Goal: Task Accomplishment & Management: Complete application form

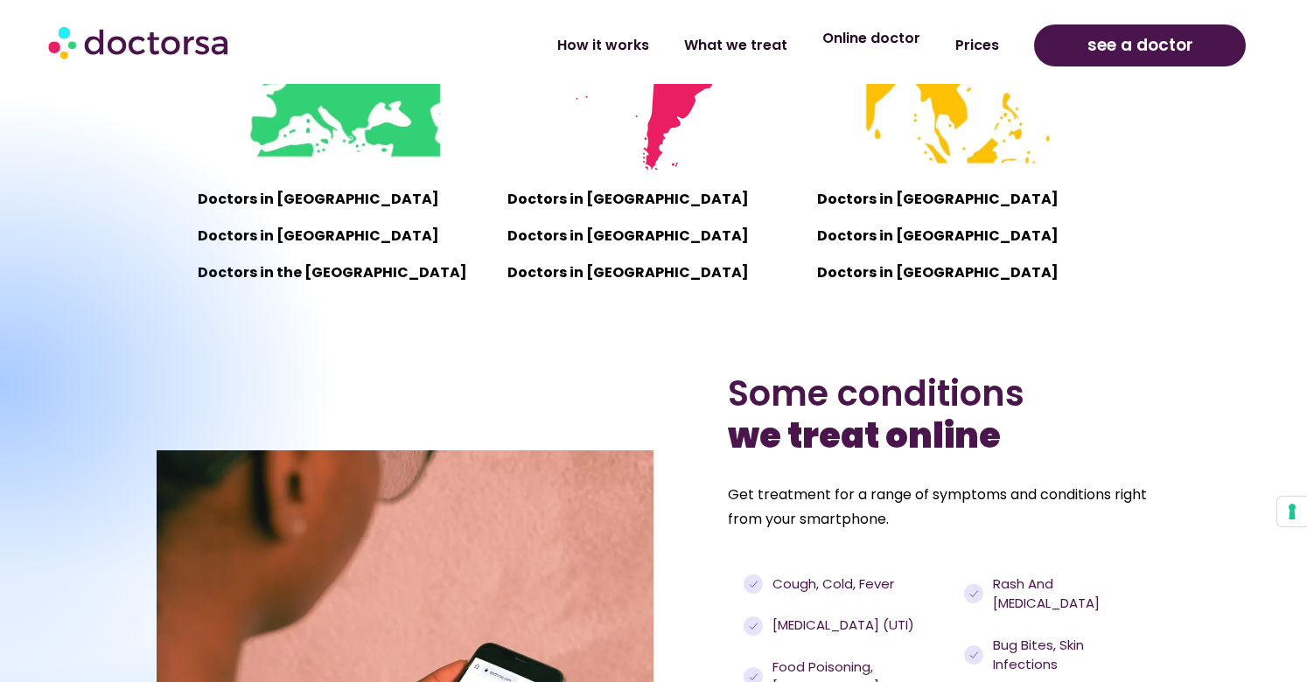
scroll to position [1390, 0]
click at [874, 39] on link "Online doctor" at bounding box center [871, 38] width 133 height 40
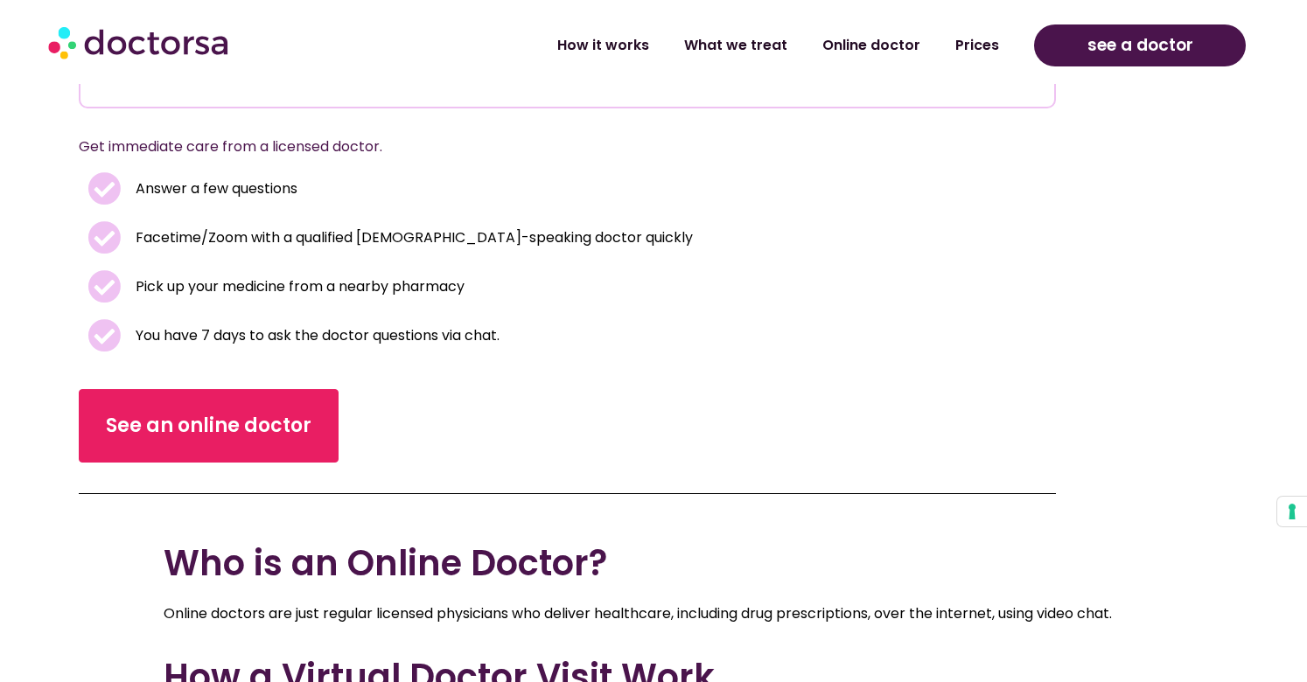
scroll to position [396, 0]
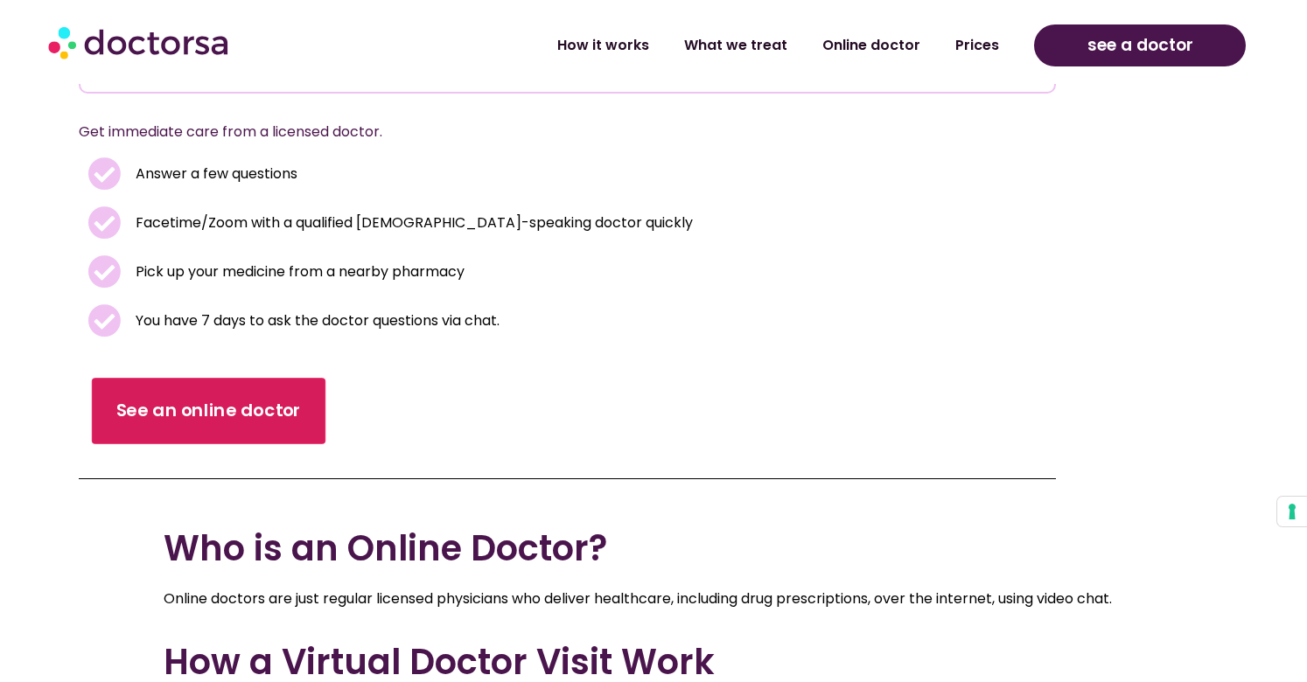
click at [213, 411] on span "See an online doctor" at bounding box center [207, 410] width 185 height 25
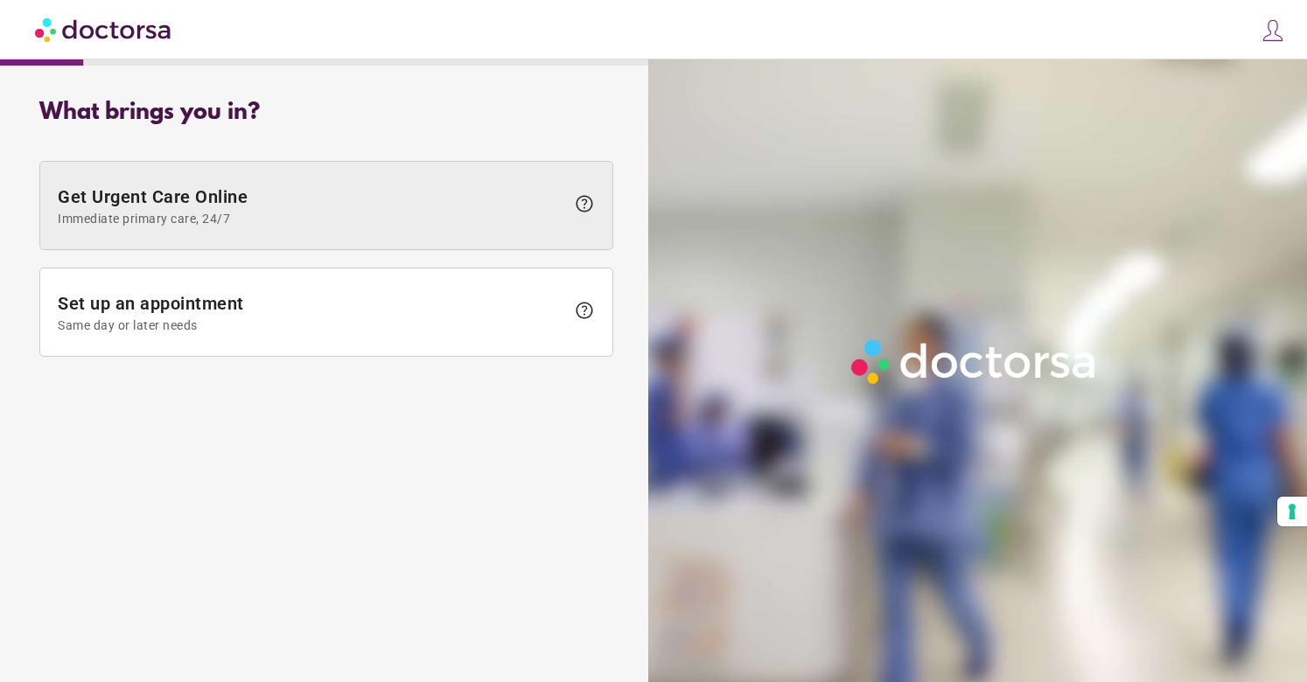
click at [588, 204] on span "help" at bounding box center [584, 203] width 21 height 21
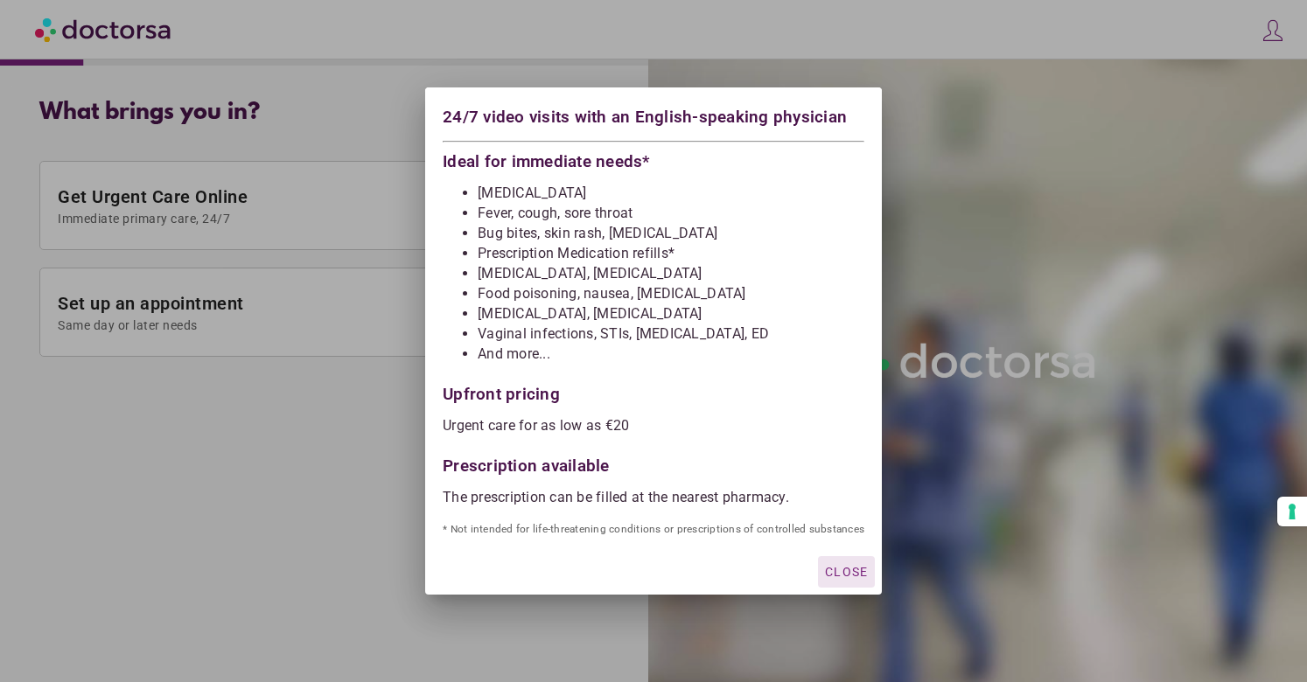
click at [847, 575] on span "Close" at bounding box center [846, 572] width 43 height 14
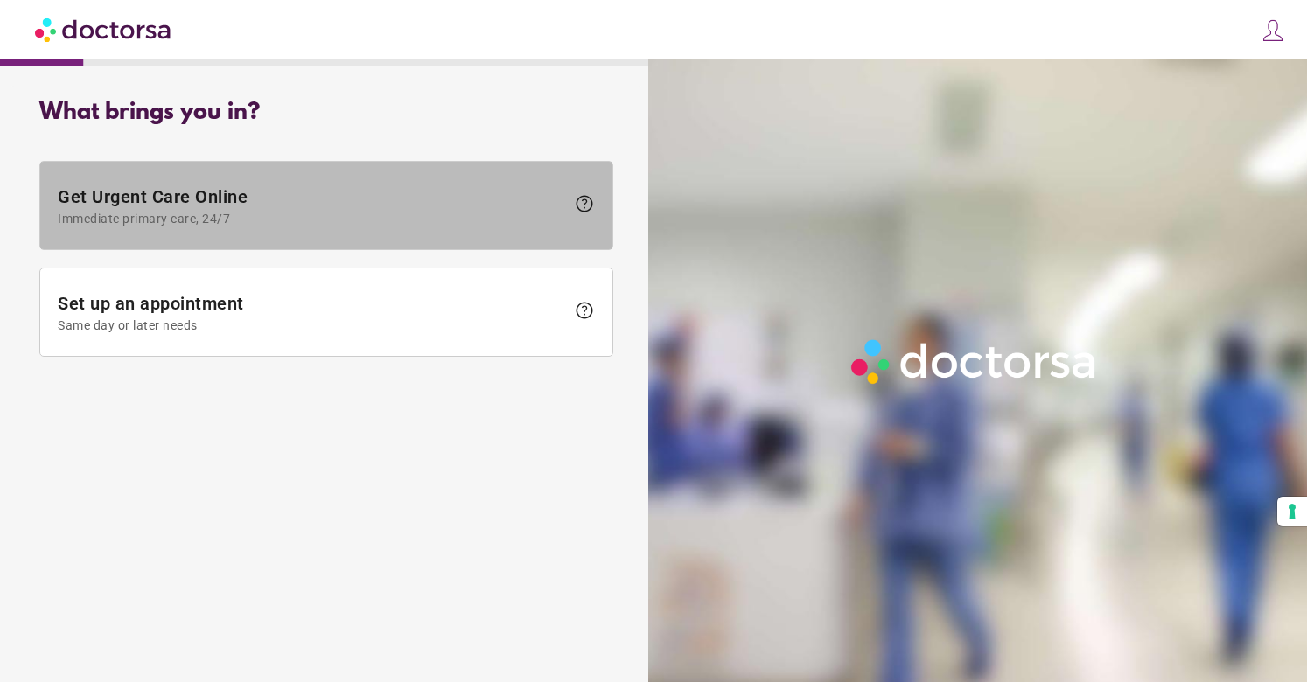
click at [186, 202] on span "Get Urgent Care Online Immediate primary care, 24/7" at bounding box center [311, 205] width 507 height 39
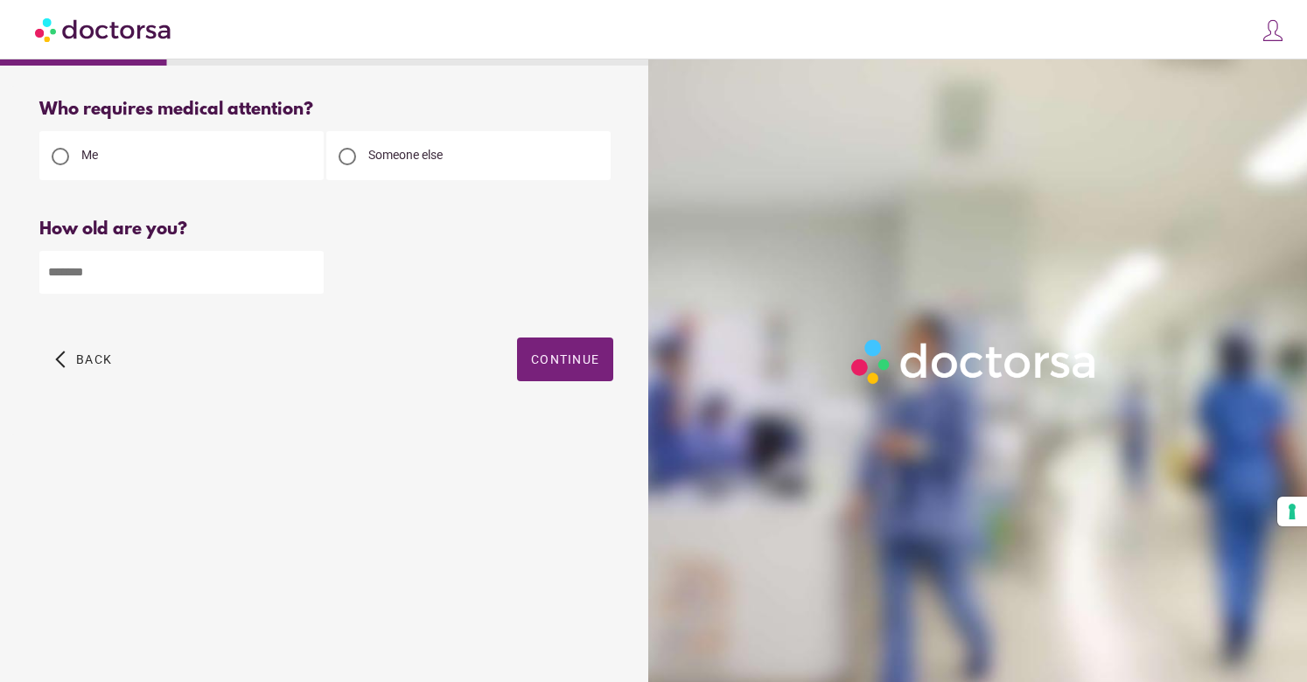
click at [352, 161] on div at bounding box center [346, 156] width 17 height 17
type input "*"
click at [308, 271] on input "*" at bounding box center [181, 272] width 284 height 43
type input "**"
click at [561, 362] on span "Continue" at bounding box center [565, 359] width 68 height 14
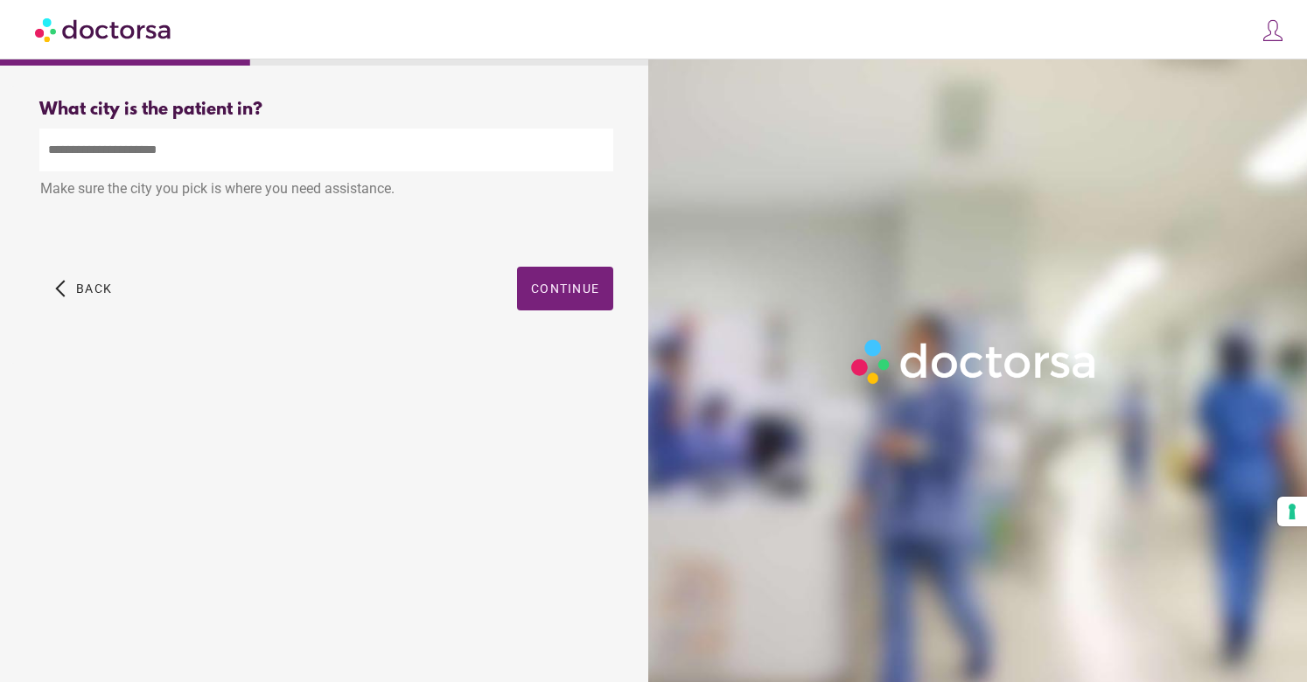
click at [146, 150] on input "text" at bounding box center [326, 150] width 574 height 43
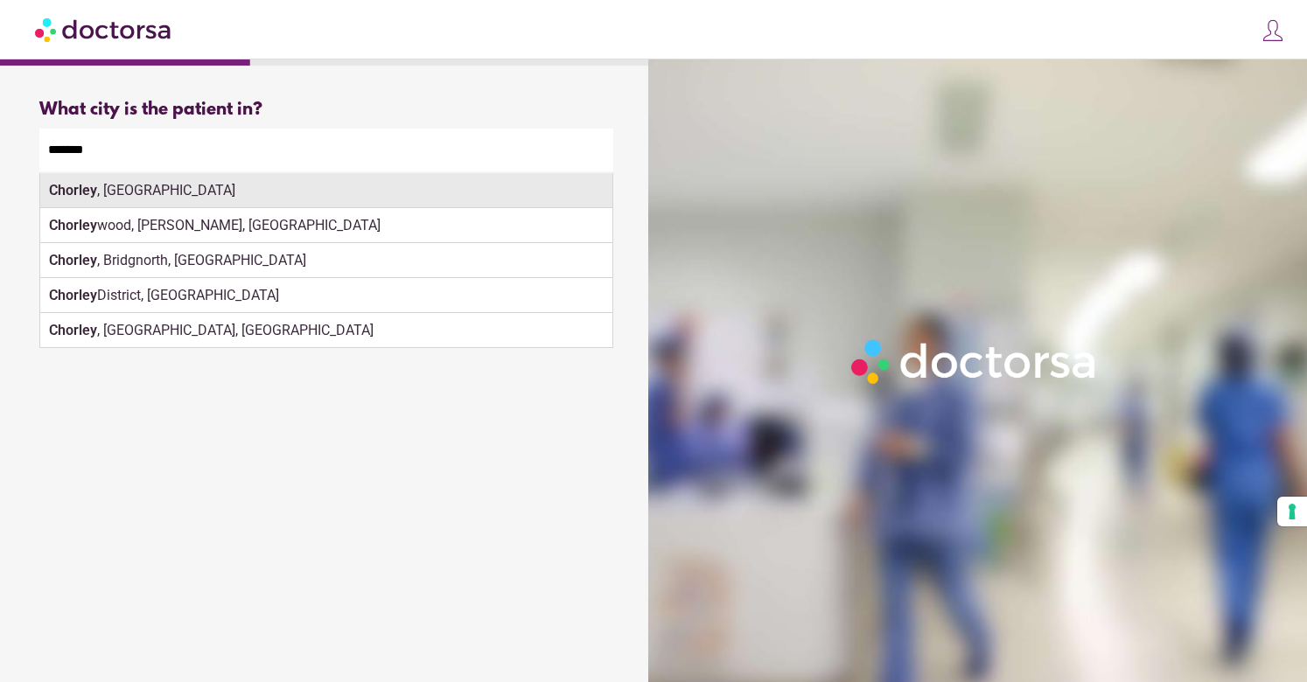
click at [162, 191] on div "Chorley , UK" at bounding box center [326, 190] width 572 height 35
type input "**********"
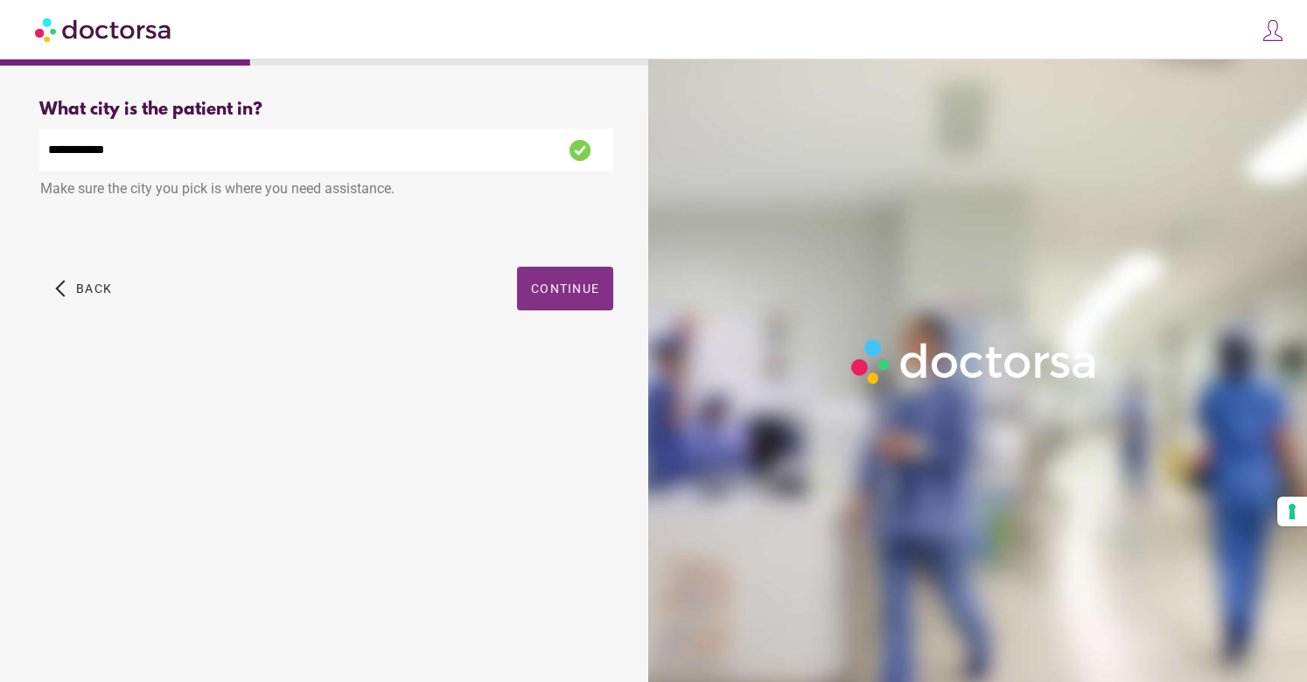
click at [551, 301] on span "button" at bounding box center [565, 289] width 96 height 44
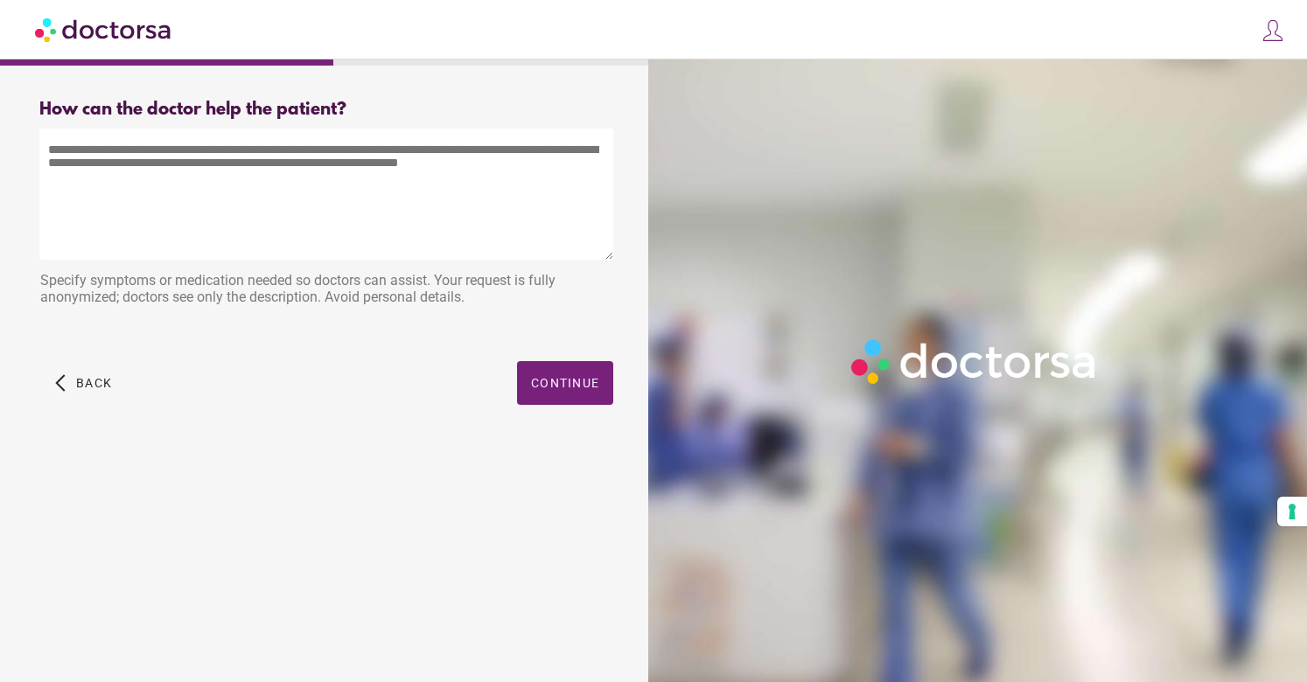
click at [178, 177] on textarea at bounding box center [326, 194] width 574 height 131
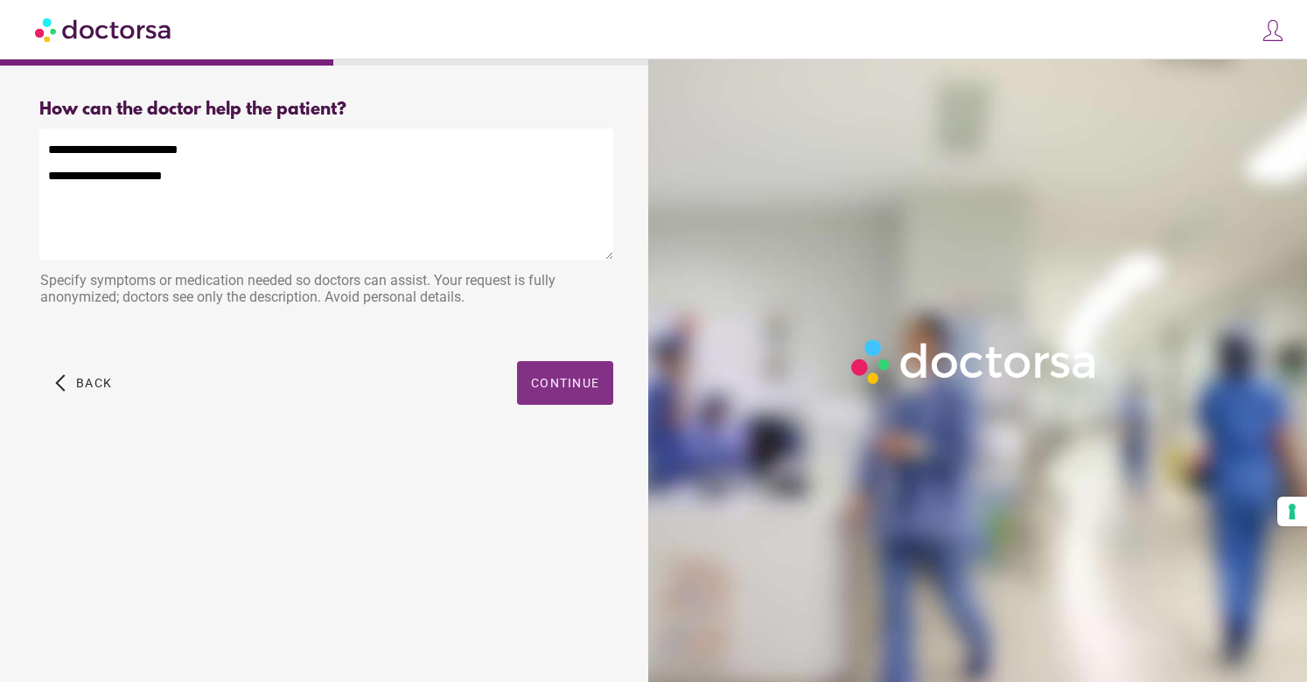
type textarea "**********"
click at [566, 387] on span "Continue" at bounding box center [565, 383] width 68 height 14
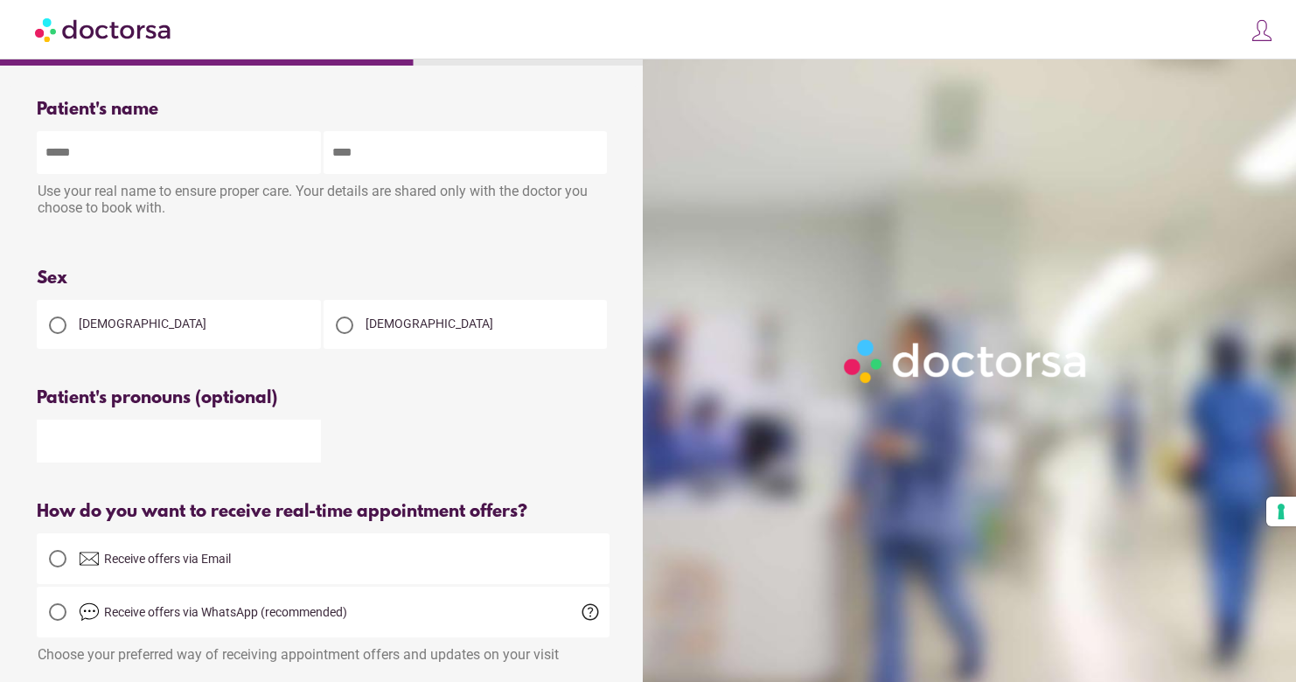
click at [348, 332] on div at bounding box center [344, 325] width 17 height 17
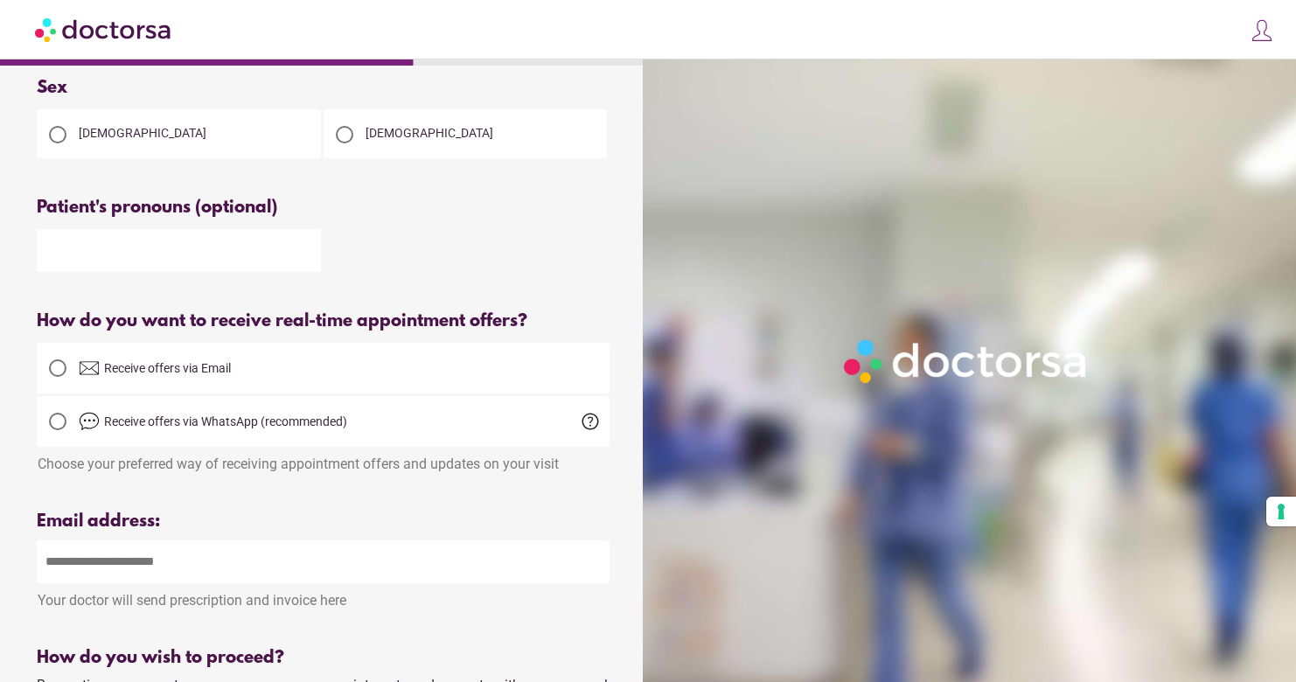
scroll to position [197, 0]
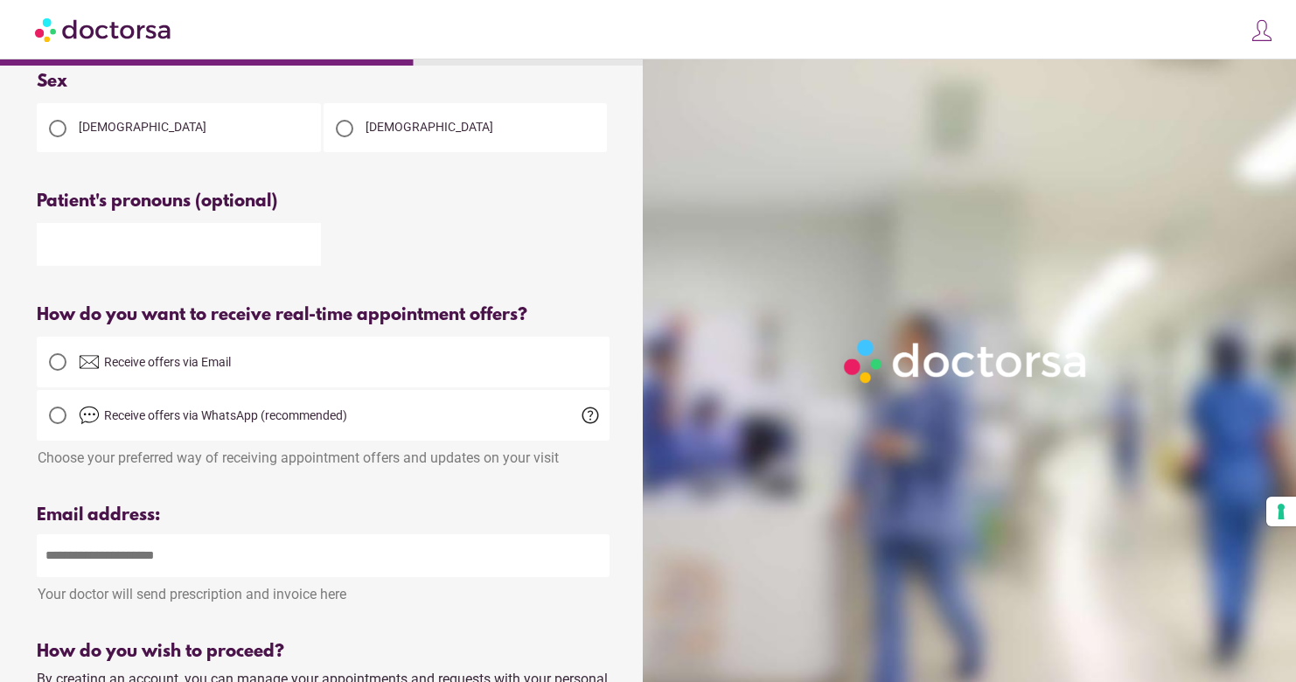
click at [191, 250] on input "text" at bounding box center [179, 244] width 284 height 43
type input "*"
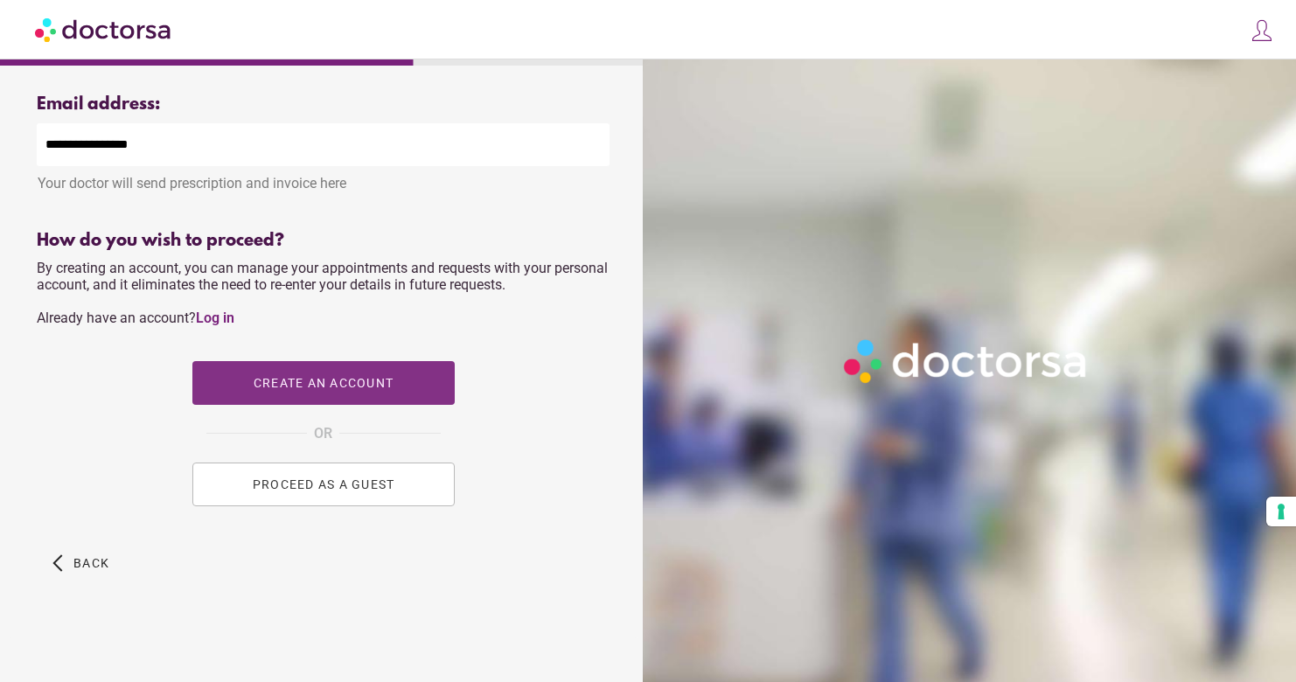
scroll to position [612, 0]
type input "**********"
click at [317, 488] on span "PROCEED AS A GUEST" at bounding box center [323, 485] width 143 height 14
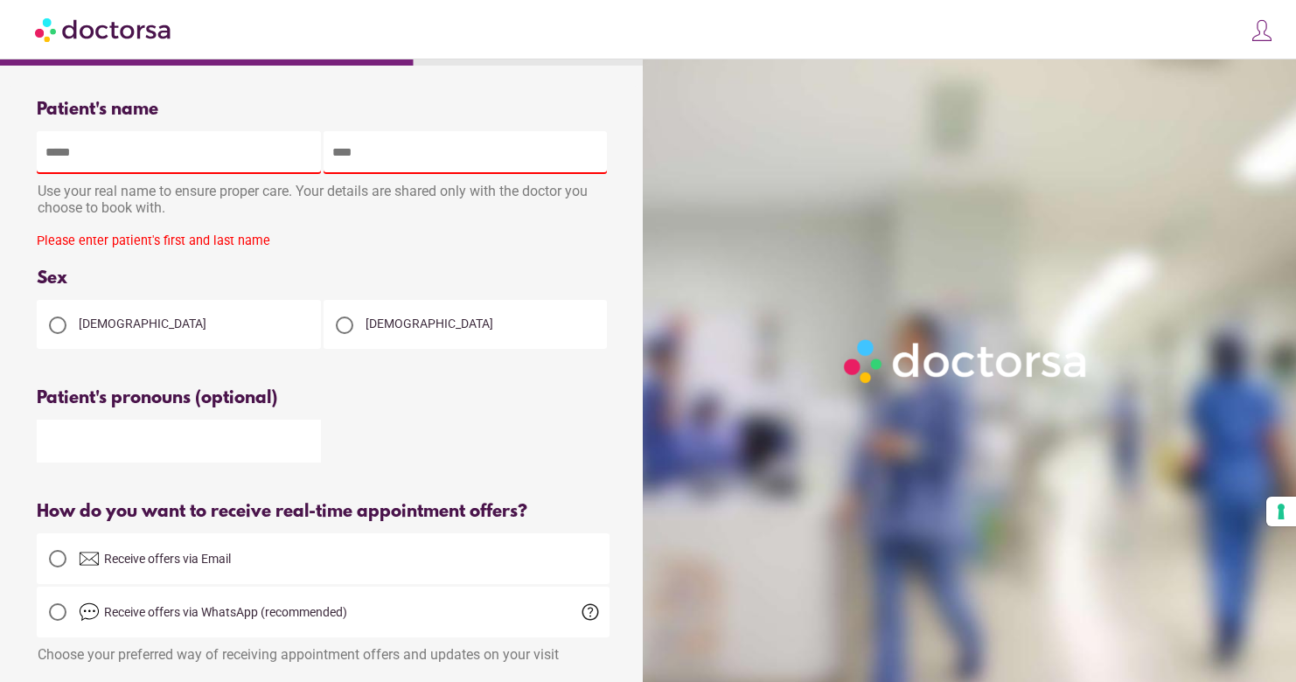
scroll to position [0, 0]
type input "*****"
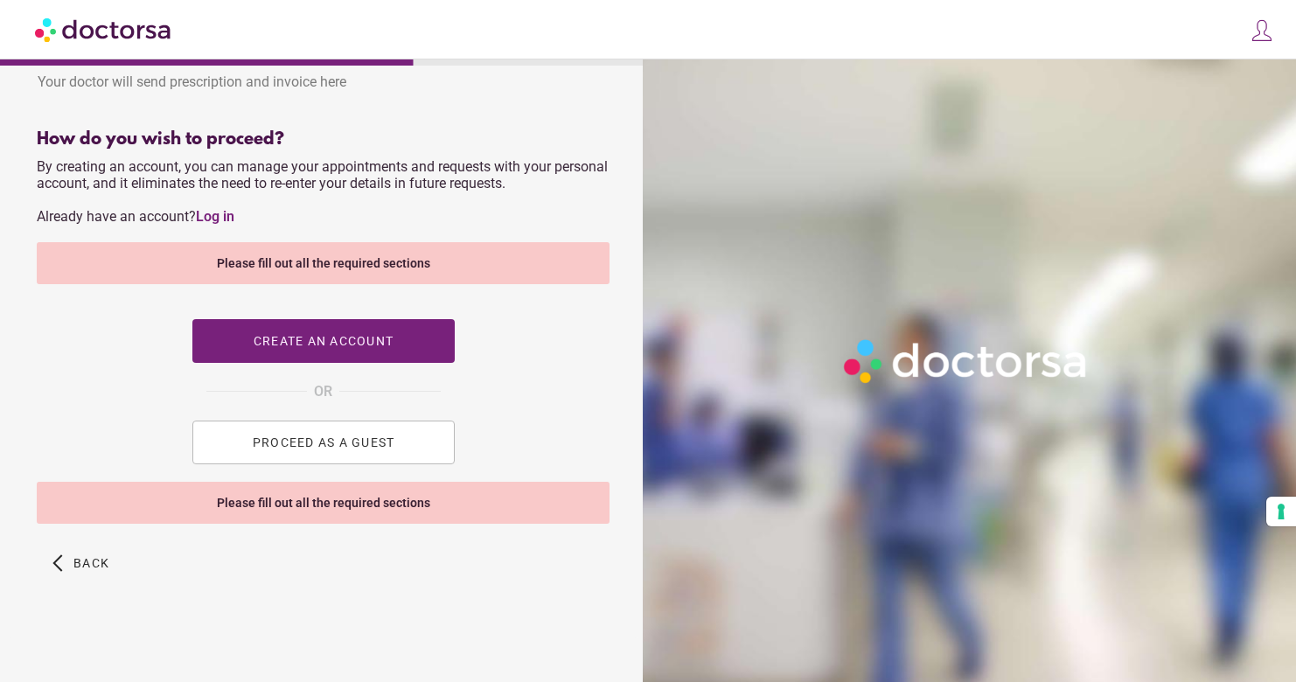
scroll to position [714, 0]
type input "*****"
click at [319, 445] on span "PROCEED AS A GUEST" at bounding box center [323, 443] width 143 height 14
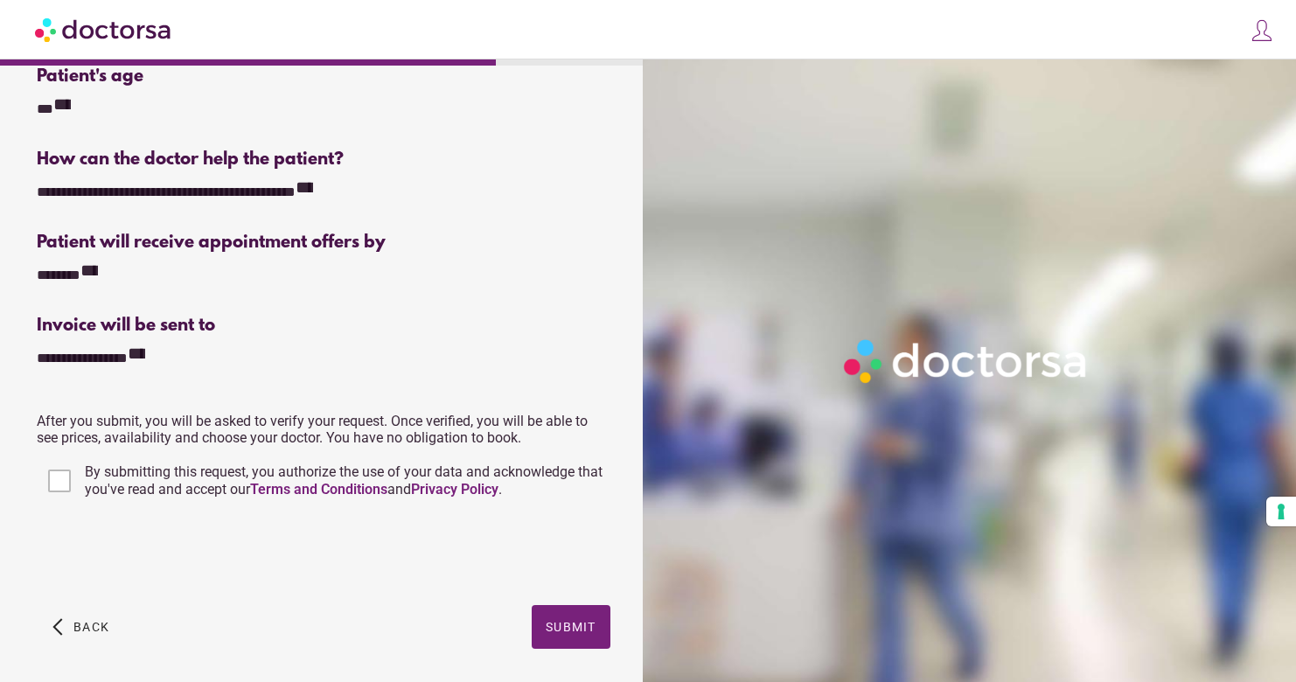
scroll to position [256, 0]
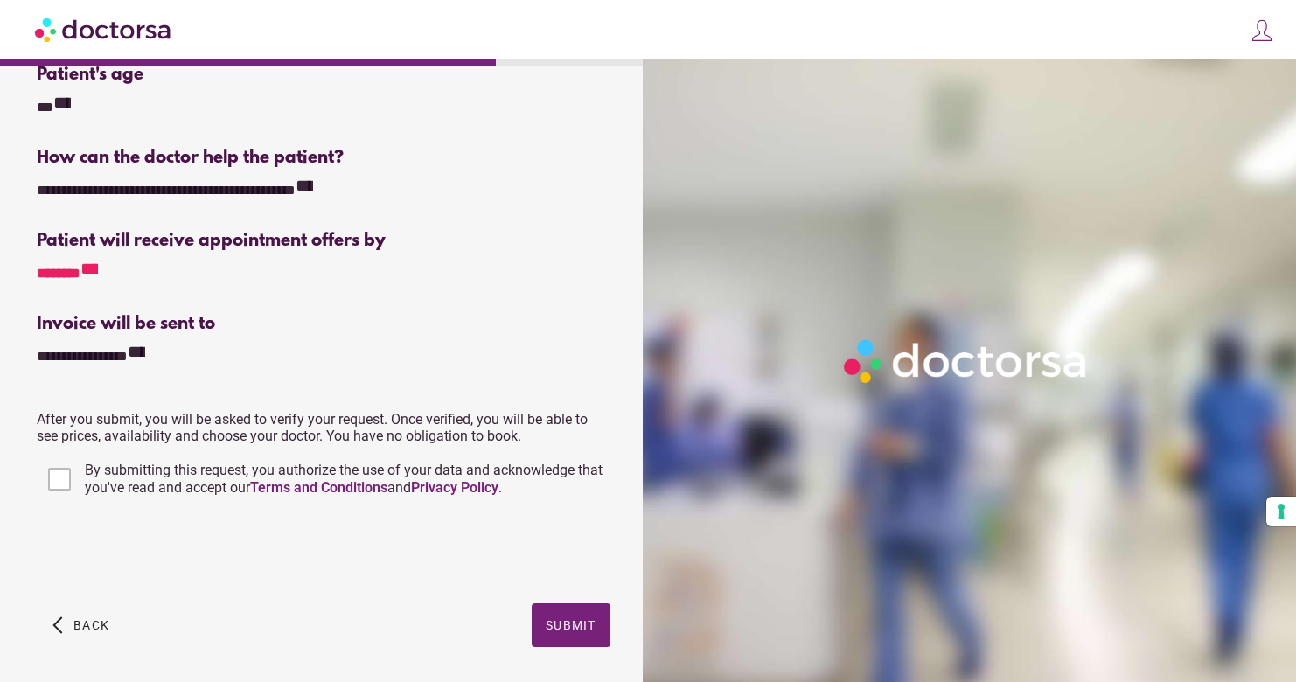
click at [78, 271] on div "**********" at bounding box center [78, 272] width 82 height 24
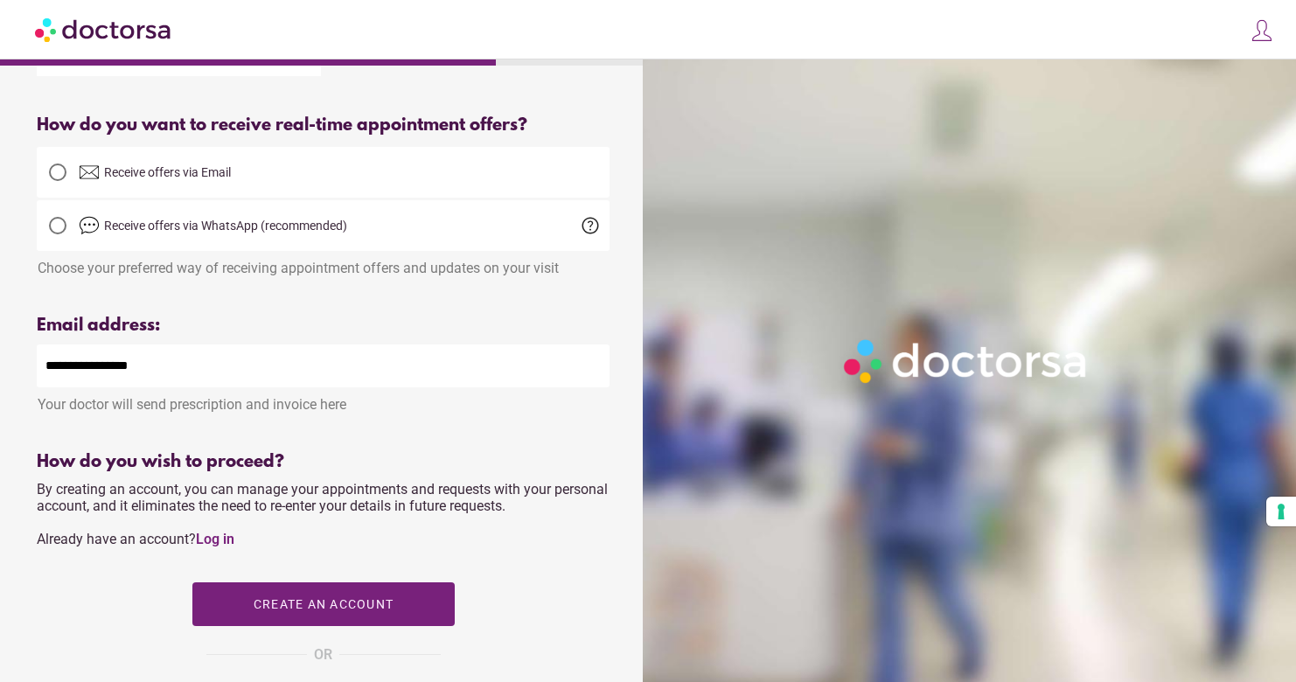
scroll to position [418, 0]
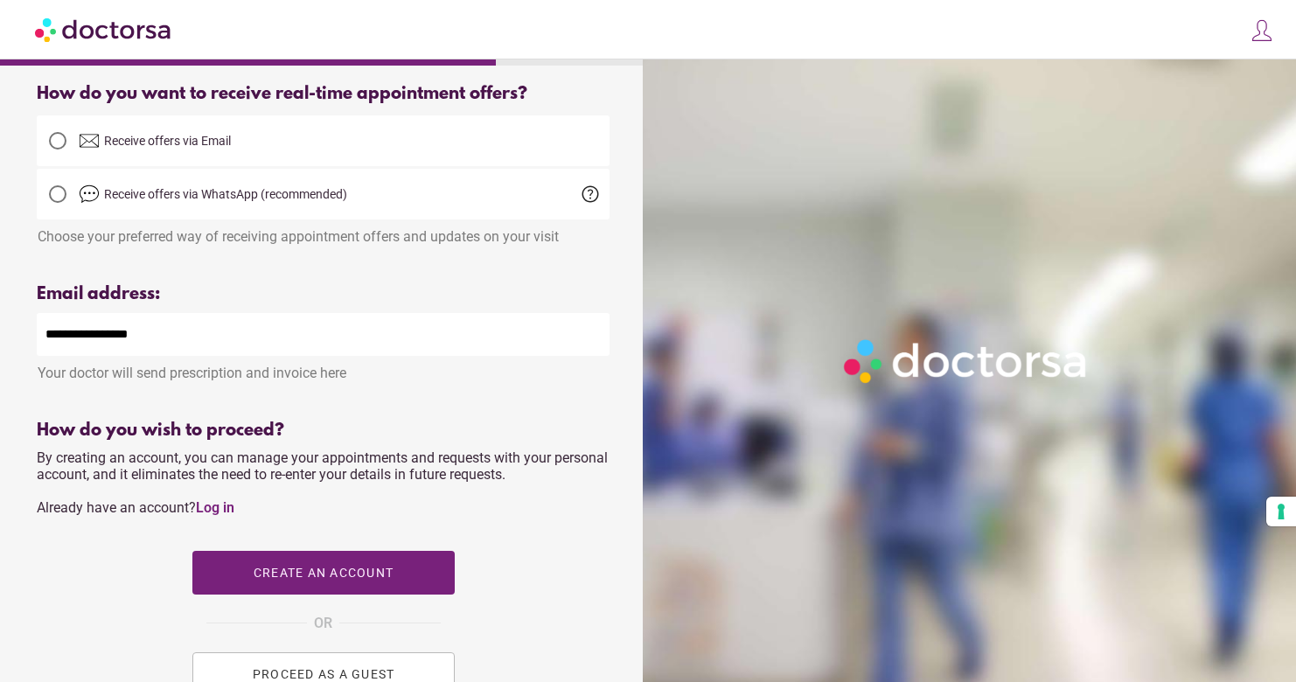
click at [61, 144] on div at bounding box center [57, 140] width 17 height 17
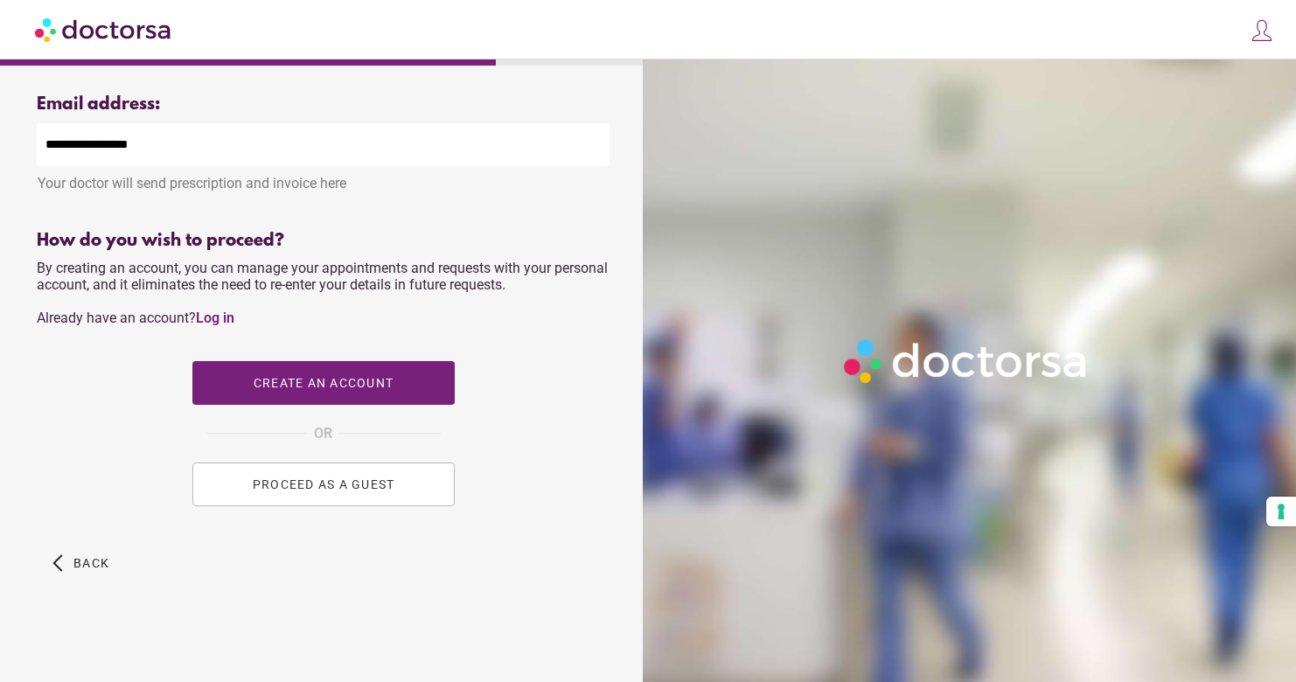
scroll to position [612, 0]
click at [310, 490] on span "PROCEED AS A GUEST" at bounding box center [323, 485] width 143 height 14
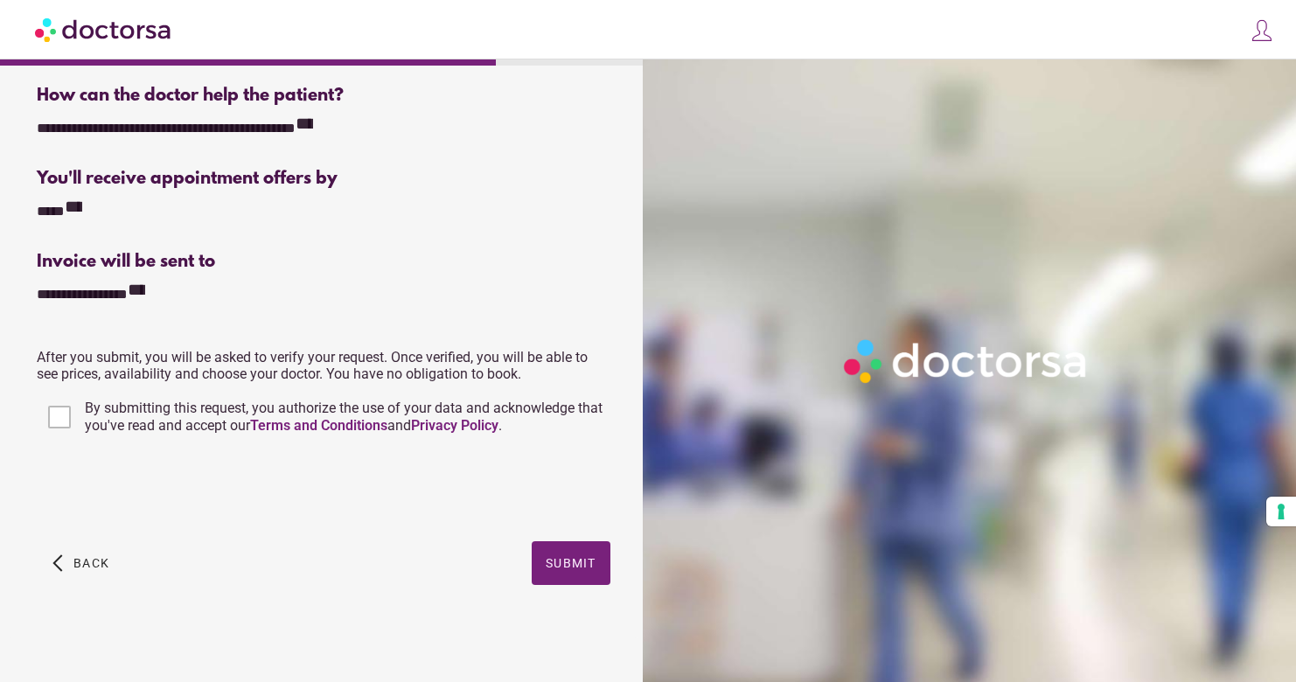
scroll to position [318, 0]
drag, startPoint x: 562, startPoint y: 562, endPoint x: 552, endPoint y: 556, distance: 12.2
click at [556, 559] on span "Submit" at bounding box center [571, 563] width 51 height 14
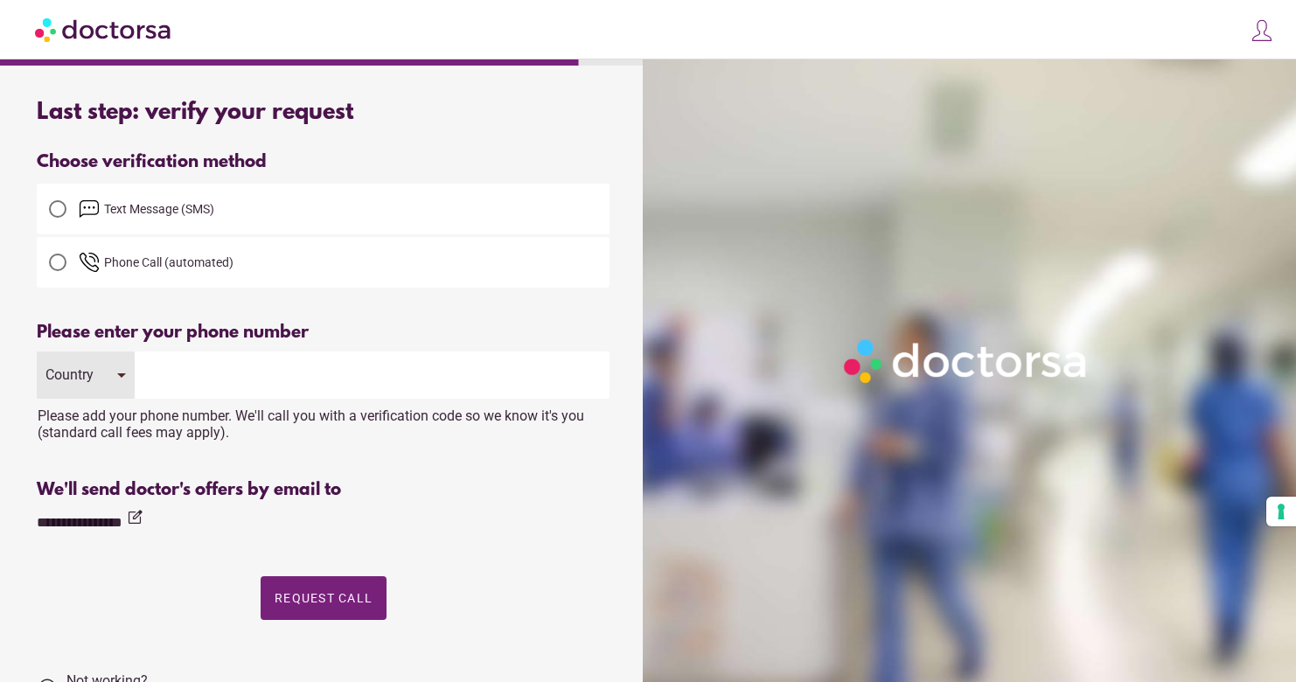
click at [56, 211] on div at bounding box center [57, 208] width 17 height 17
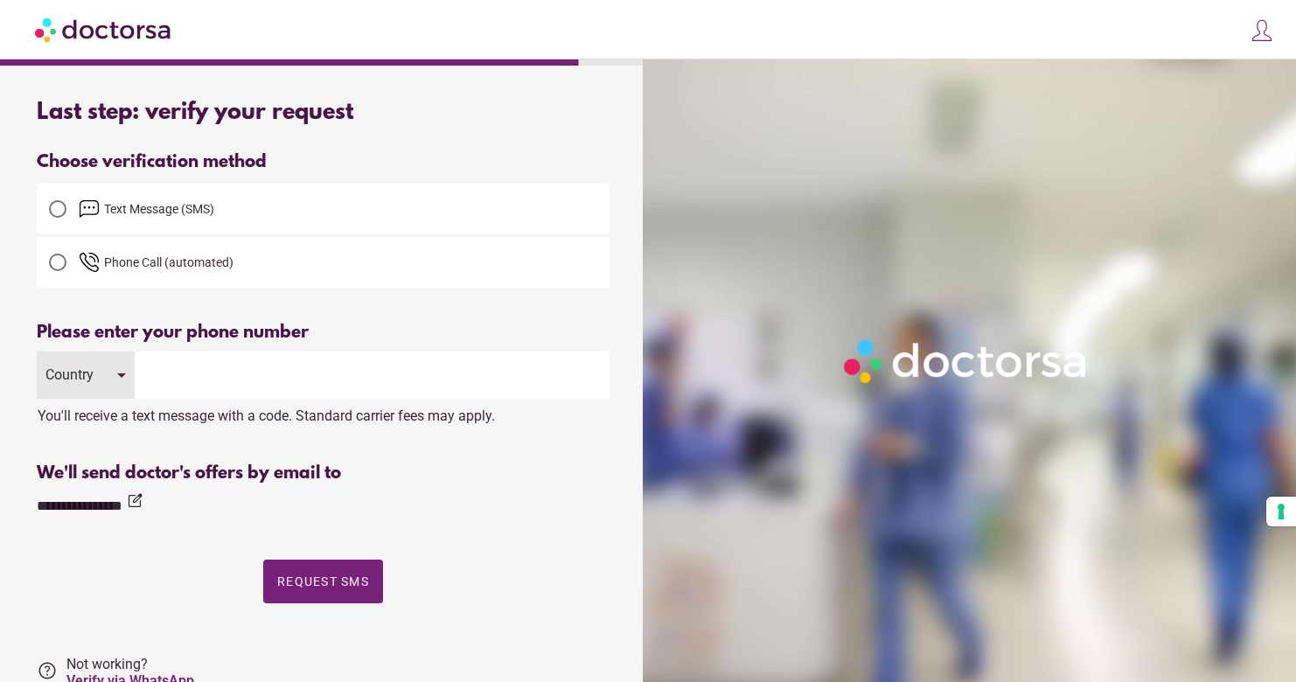
click at [200, 378] on input "tel" at bounding box center [372, 375] width 475 height 47
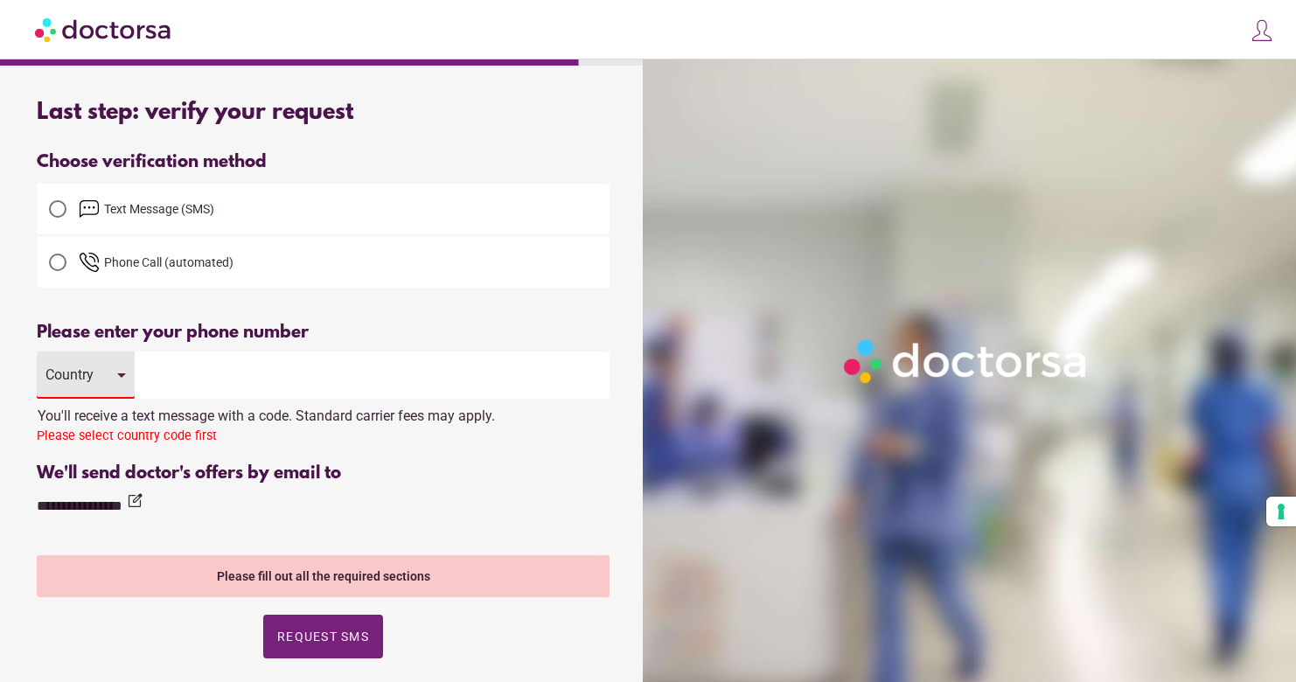
scroll to position [2, 2]
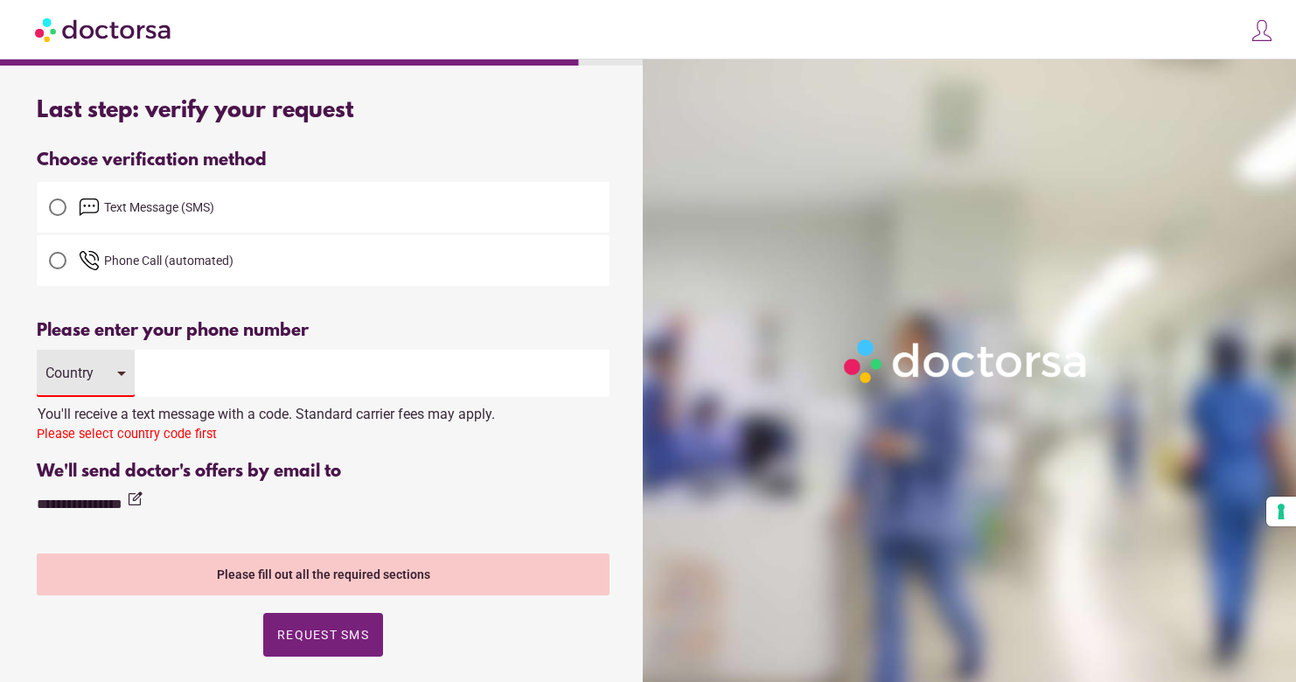
click at [119, 374] on div "Country" at bounding box center [86, 373] width 98 height 47
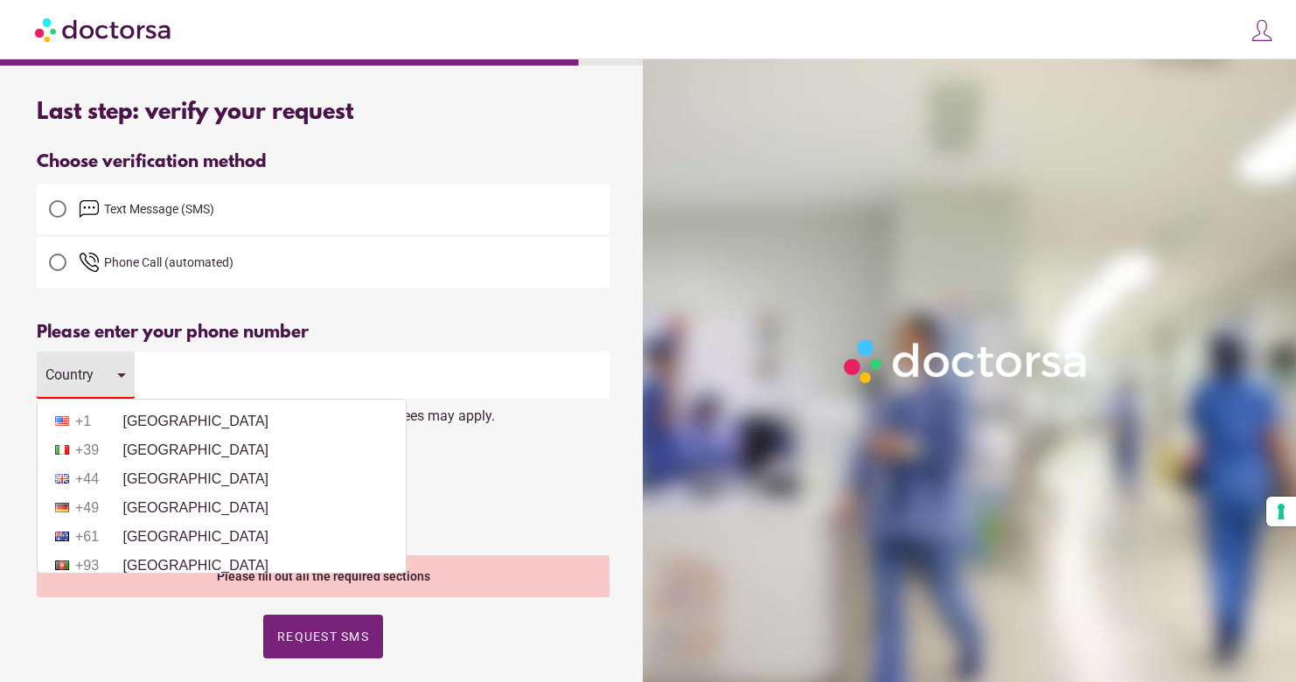
scroll to position [0, 0]
click at [151, 478] on li "+44 United Kingdom" at bounding box center [221, 479] width 351 height 26
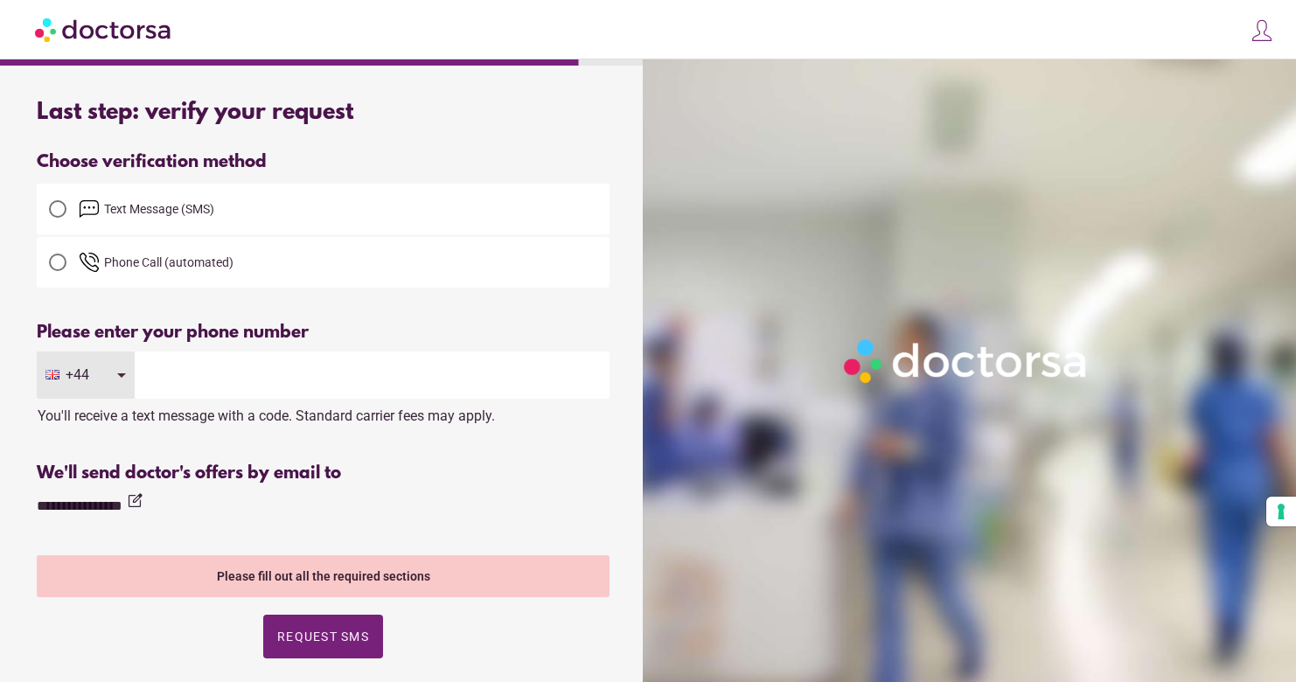
click at [166, 378] on input "tel" at bounding box center [372, 375] width 475 height 47
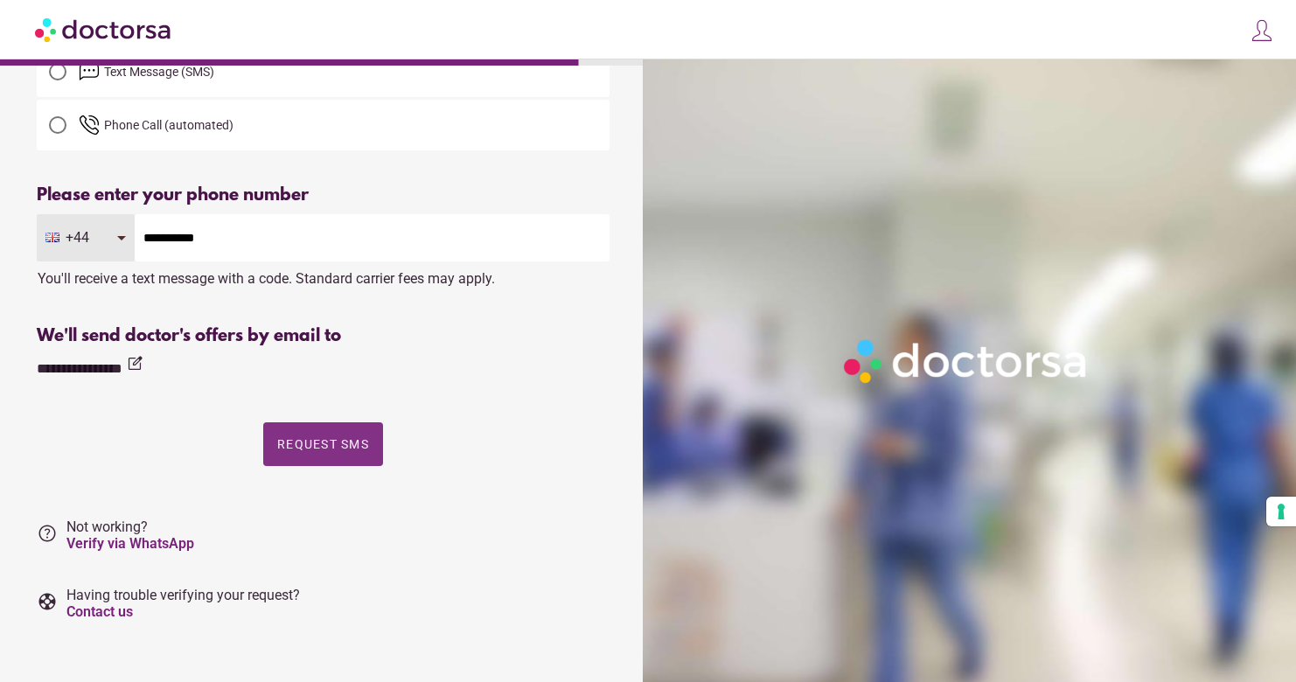
type input "**********"
click at [317, 438] on span "Request SMS" at bounding box center [323, 444] width 92 height 14
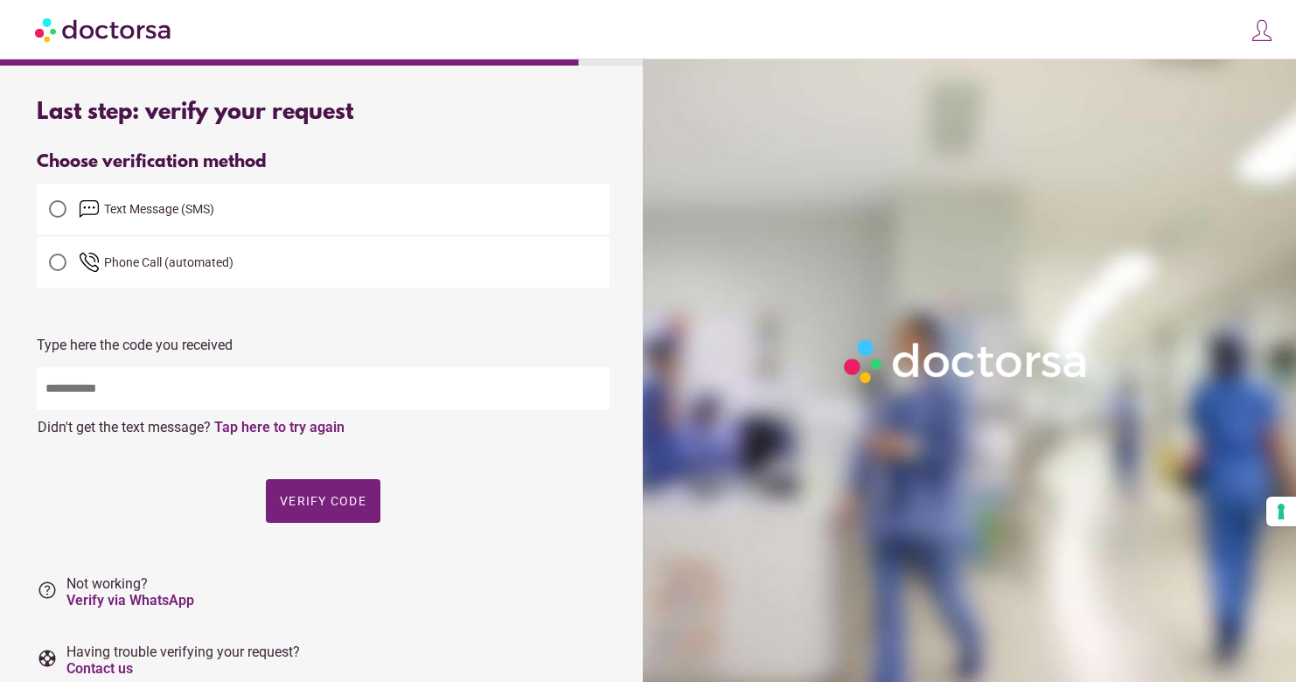
click at [182, 393] on input "text" at bounding box center [323, 388] width 573 height 43
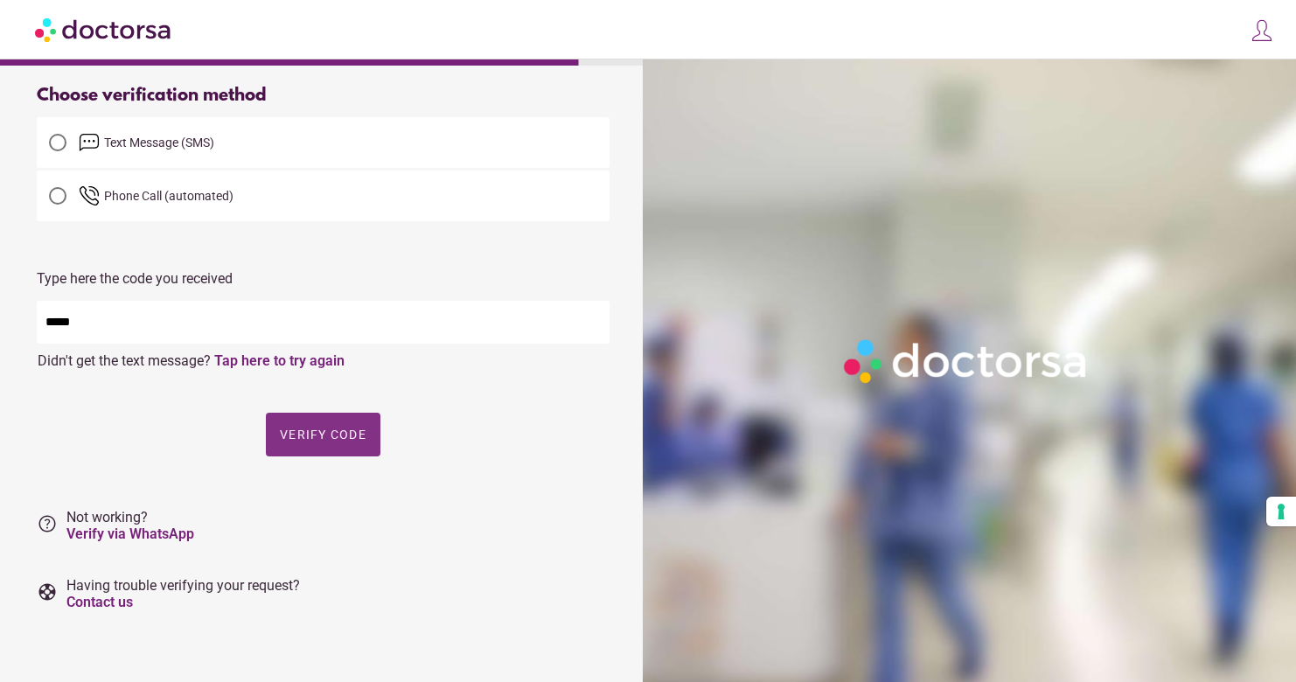
scroll to position [68, 0]
type input "*****"
click at [316, 440] on span "Verify code" at bounding box center [323, 435] width 87 height 14
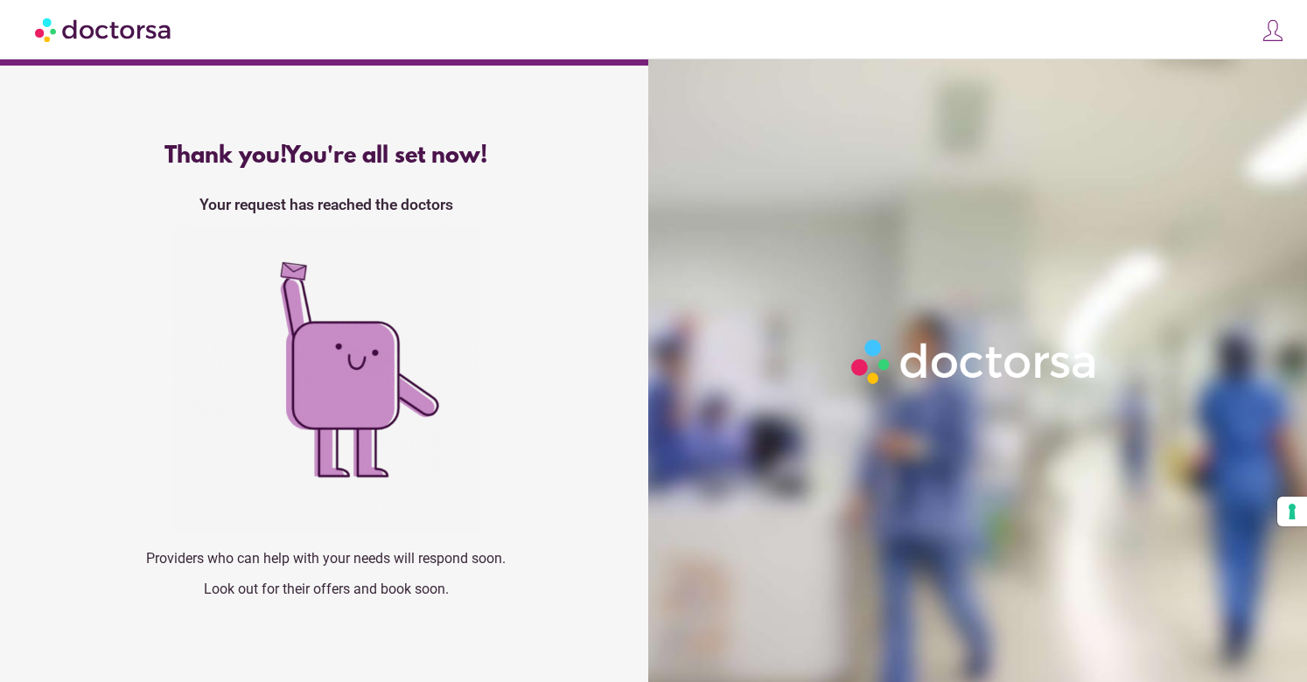
scroll to position [0, 0]
